Goal: Check status: Check status

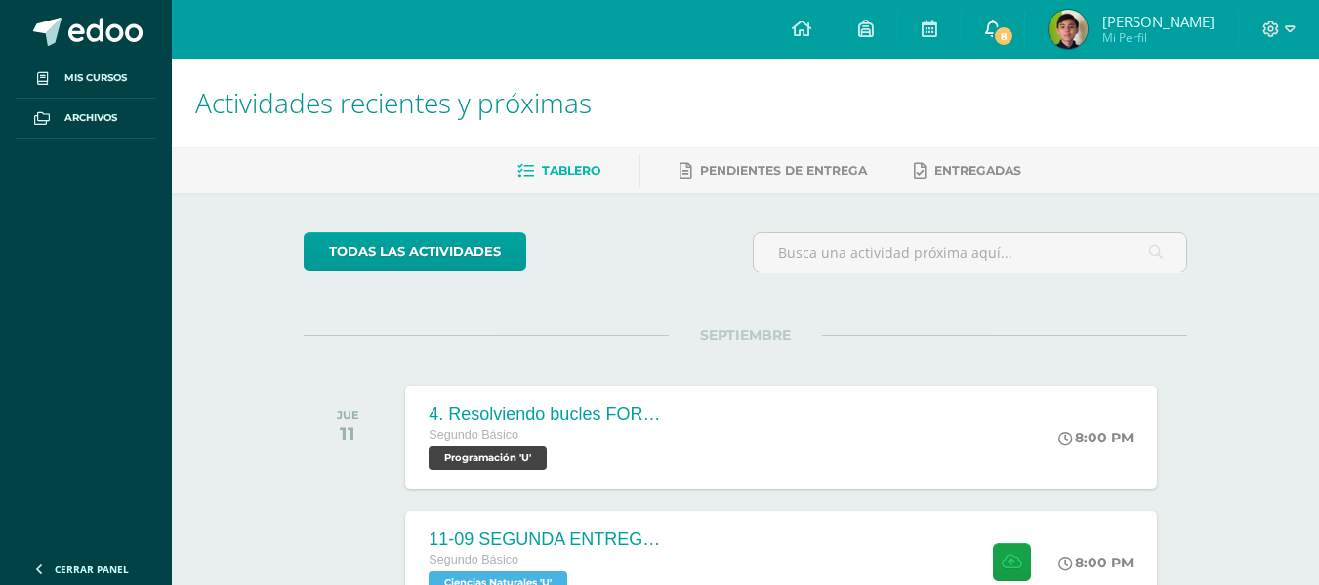
click at [1014, 33] on span "8" at bounding box center [1003, 35] width 21 height 21
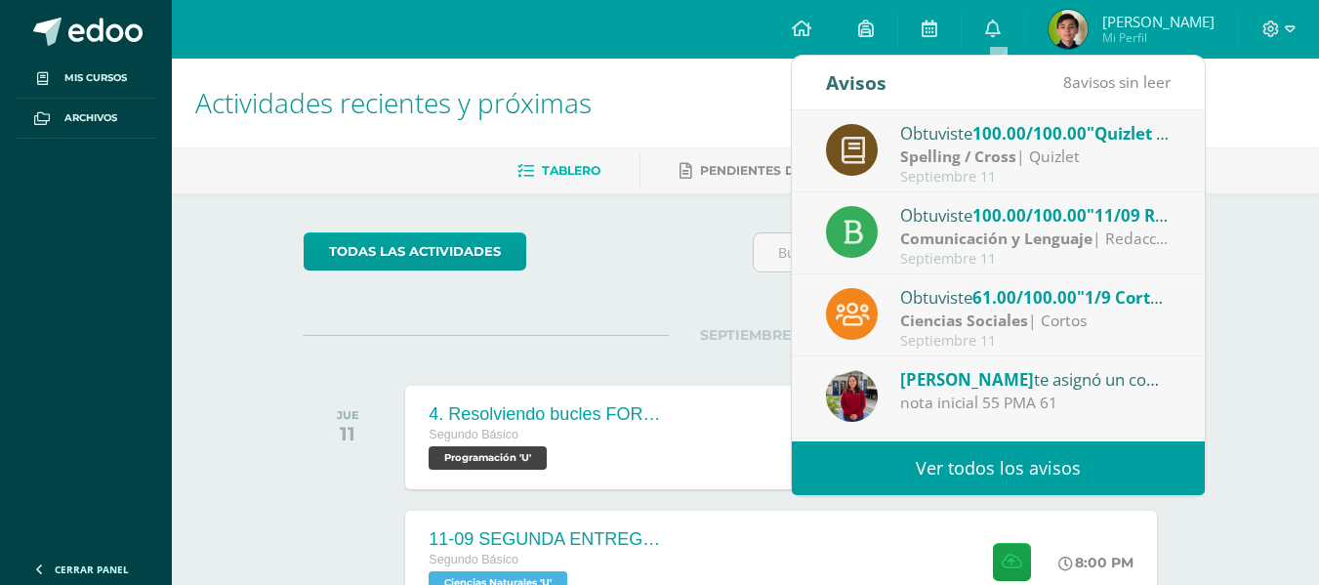
scroll to position [102, 0]
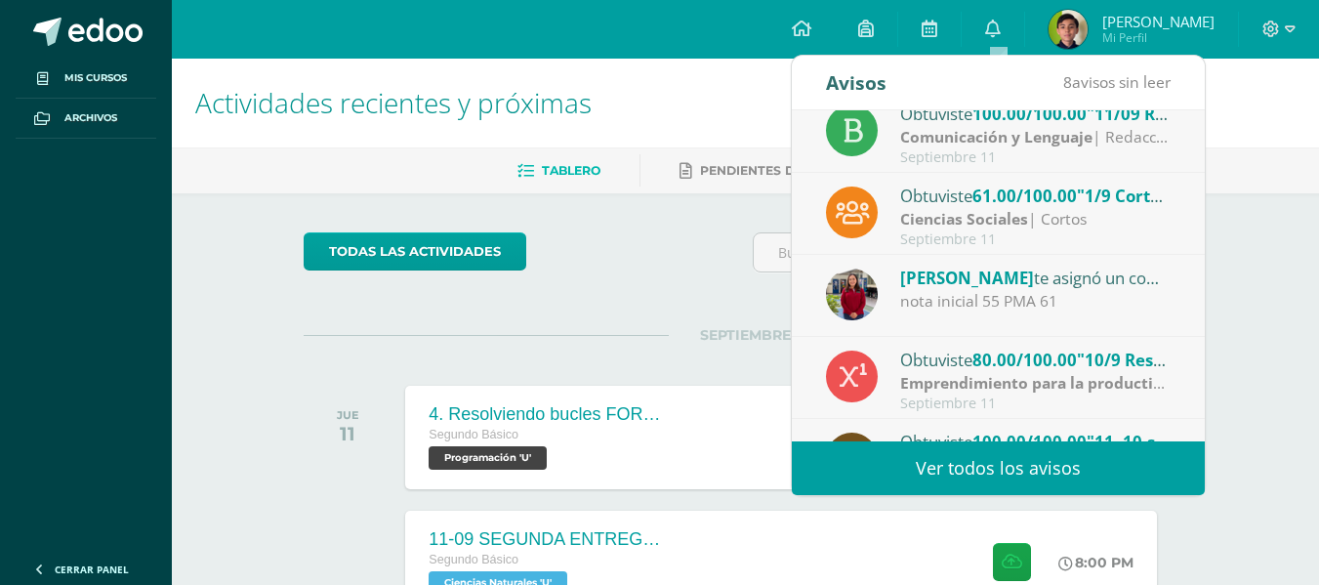
click at [1105, 226] on div "Ciencias Sociales | Cortos" at bounding box center [1035, 219] width 271 height 22
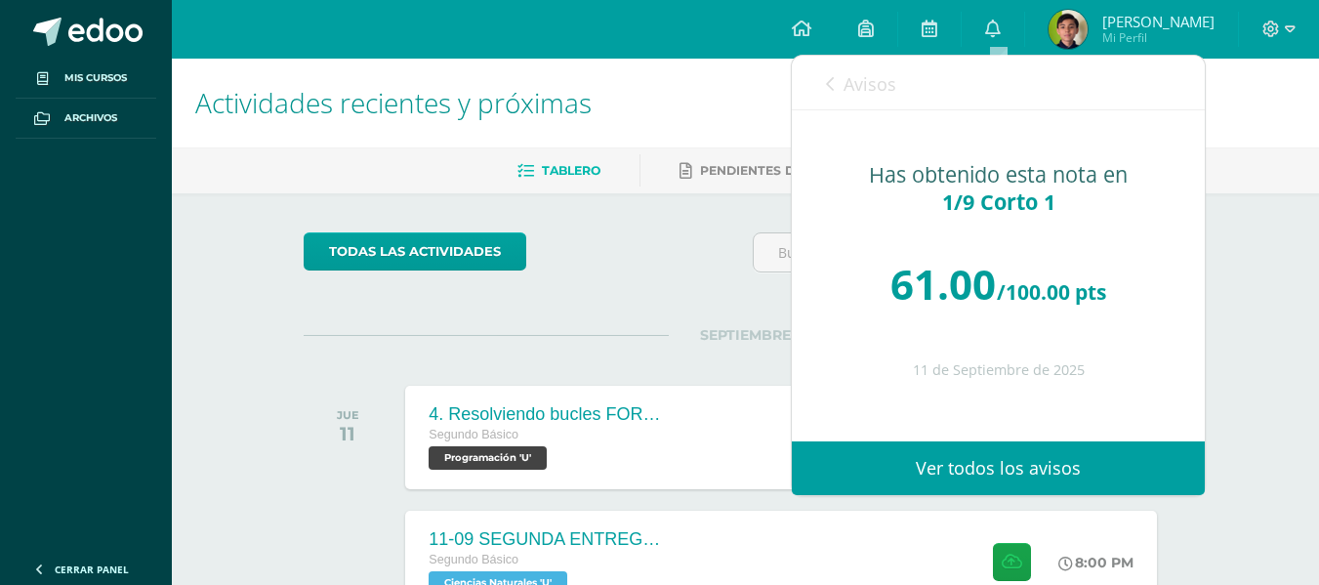
click at [819, 86] on div "Avisos 7 avisos sin leer Avisos" at bounding box center [998, 83] width 413 height 55
click at [831, 84] on icon at bounding box center [830, 84] width 8 height 16
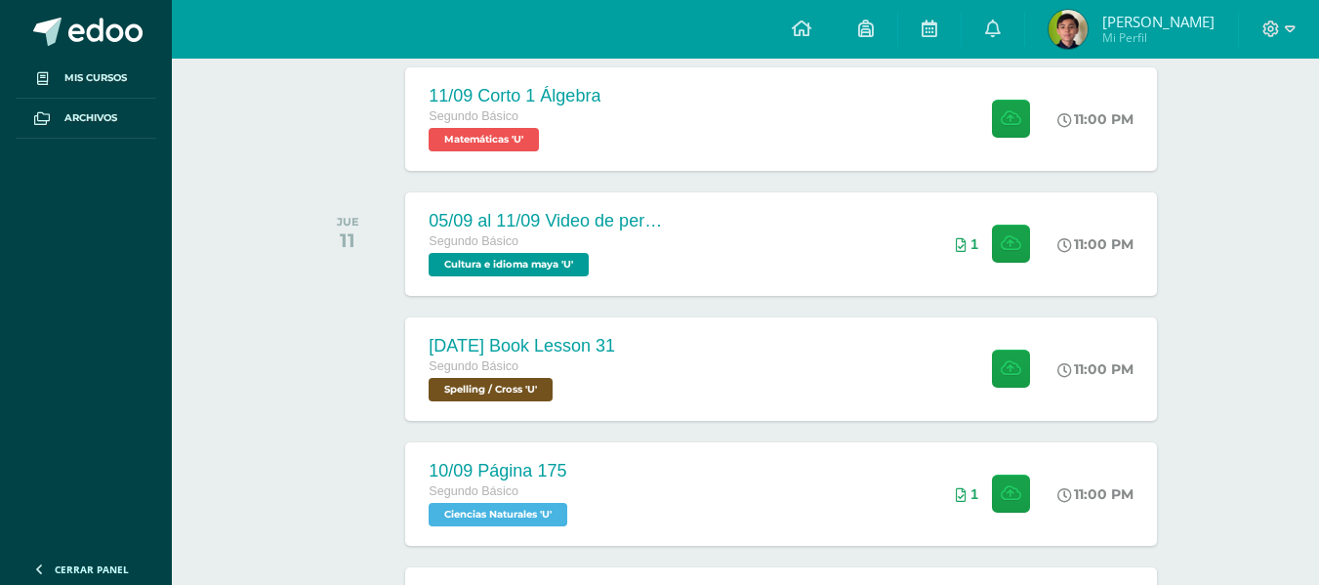
scroll to position [1085, 0]
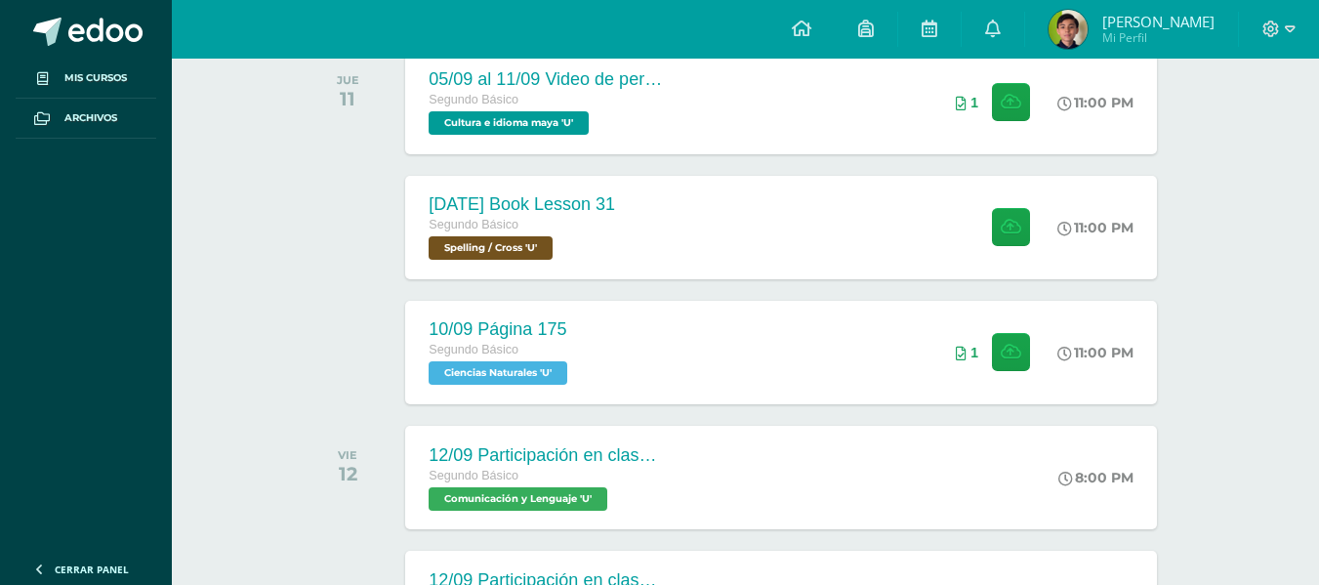
click at [1076, 47] on img at bounding box center [1068, 29] width 39 height 39
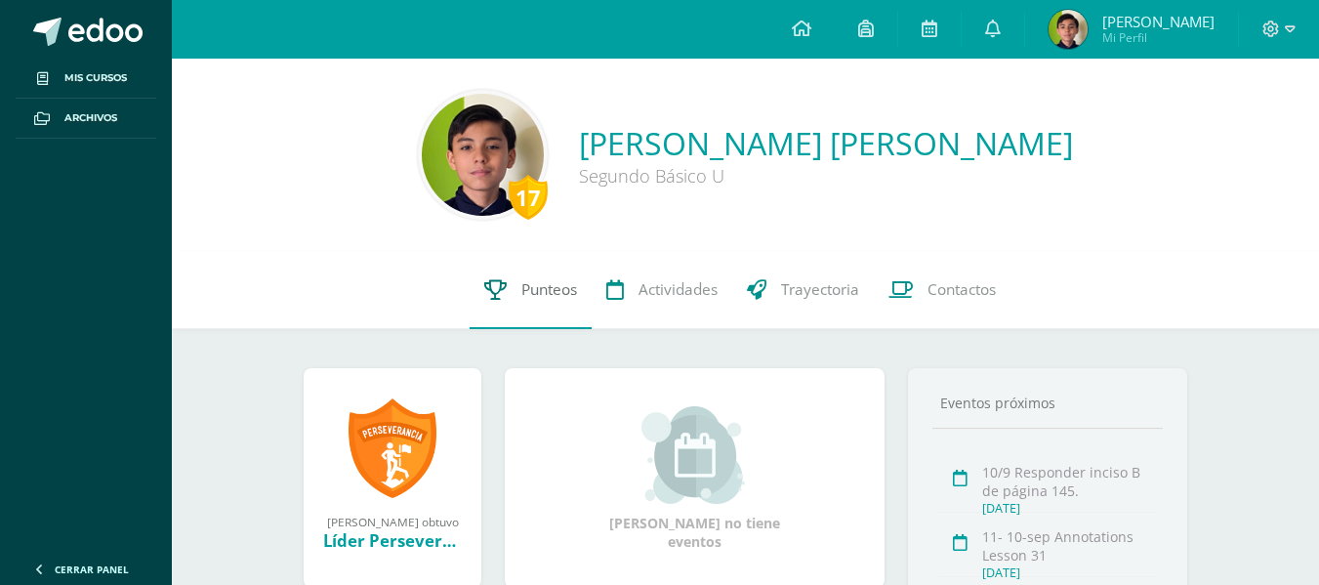
click at [542, 290] on span "Punteos" at bounding box center [549, 289] width 56 height 21
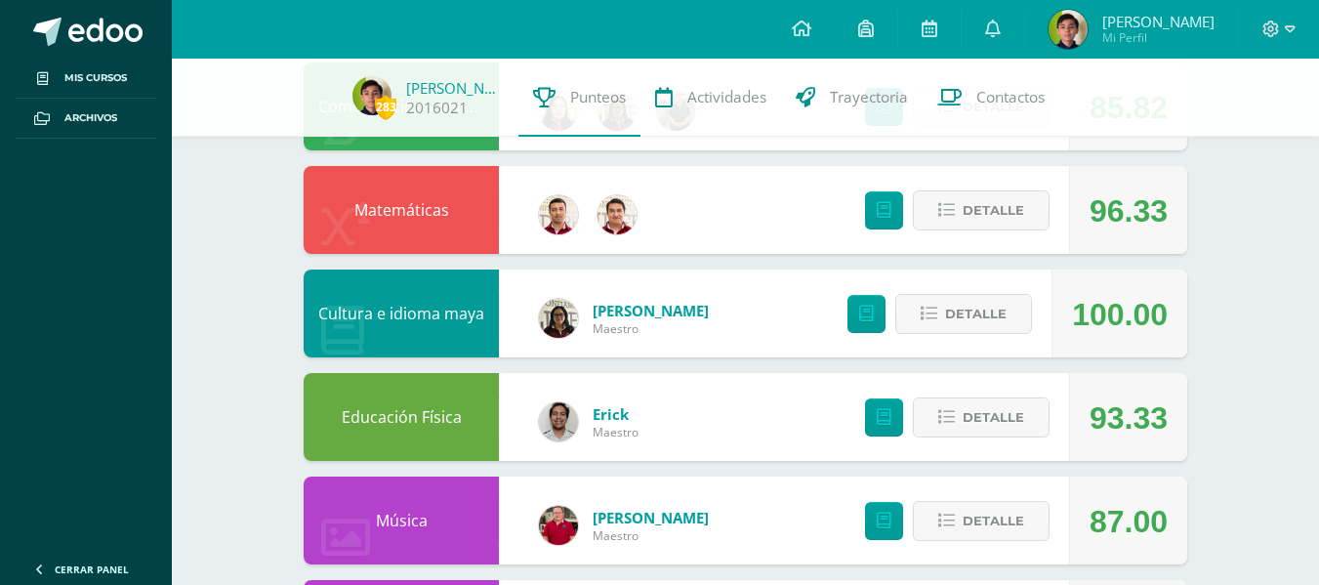
scroll to position [428, 0]
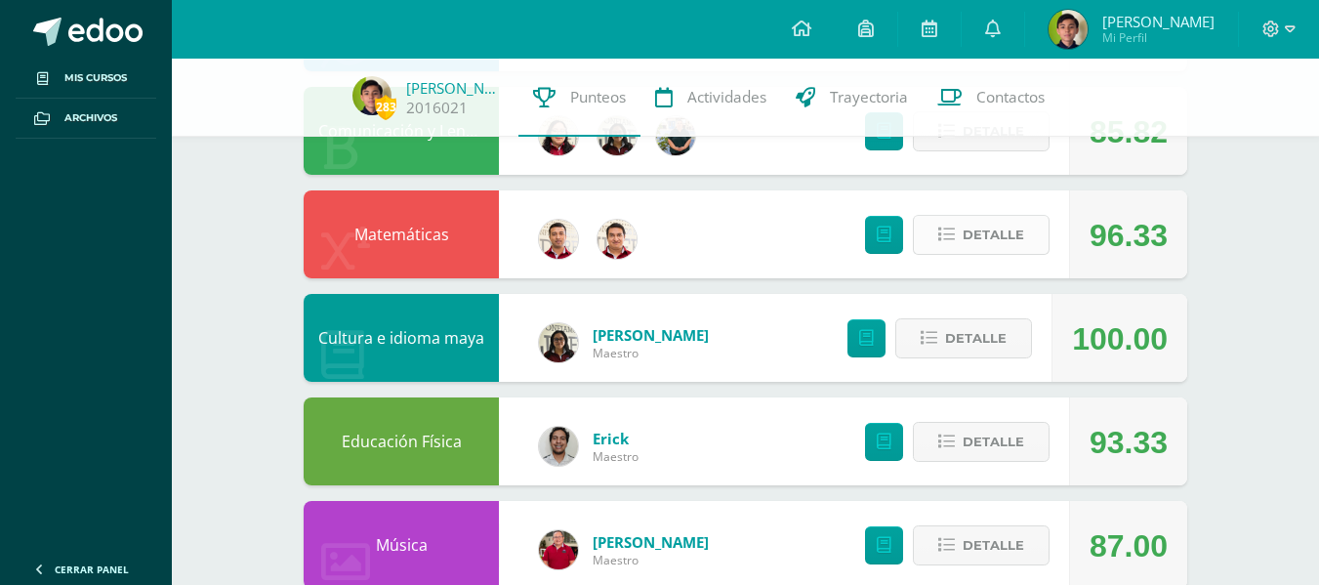
click at [1024, 248] on button "Detalle" at bounding box center [981, 235] width 137 height 40
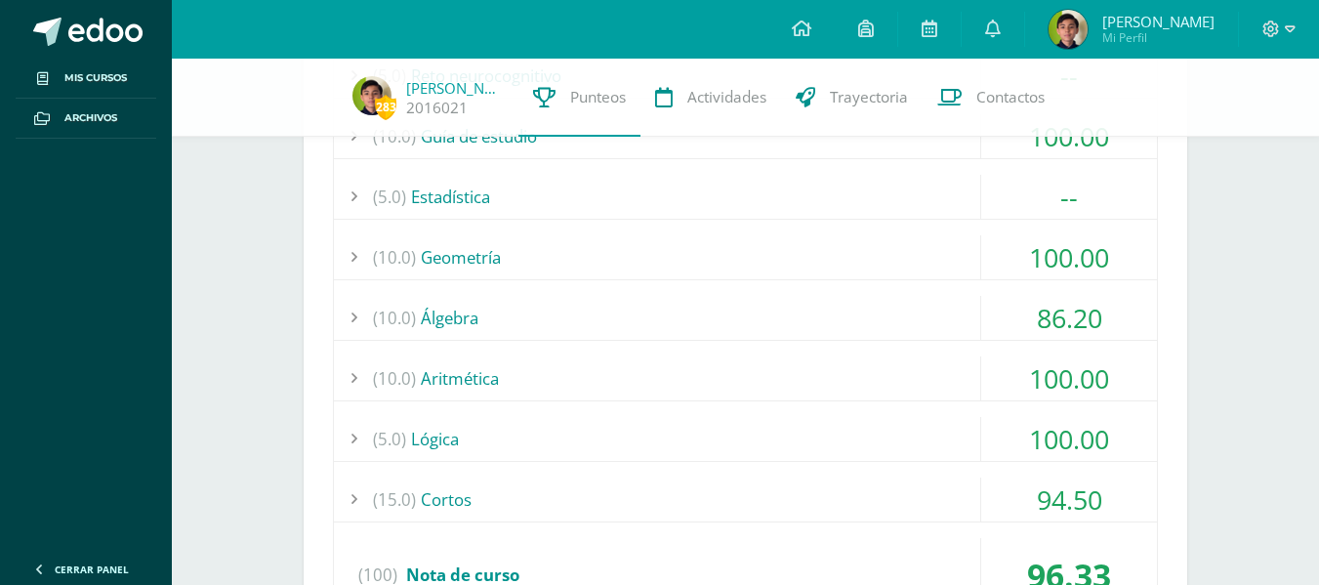
scroll to position [799, 0]
